Goal: Navigation & Orientation: Find specific page/section

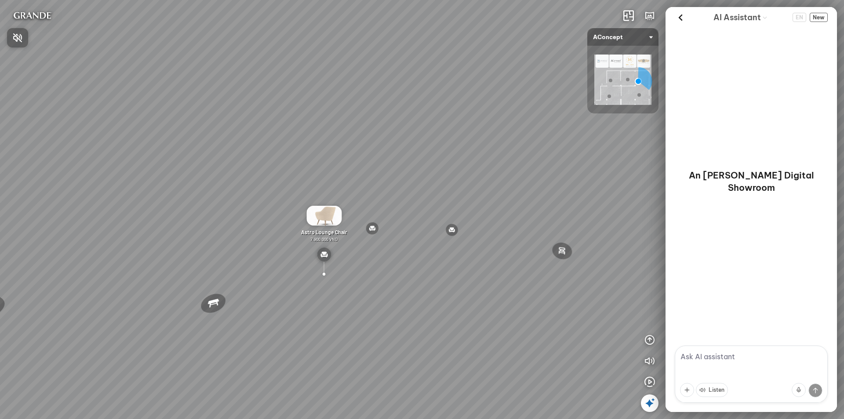
click at [372, 109] on div at bounding box center [422, 209] width 844 height 419
